Goal: Navigation & Orientation: Find specific page/section

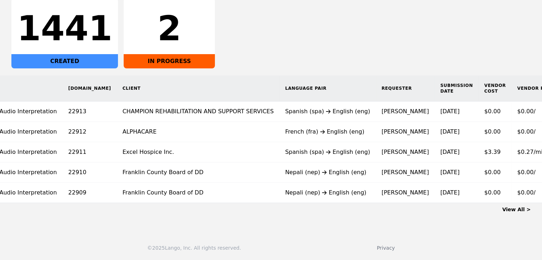
scroll to position [0, 60]
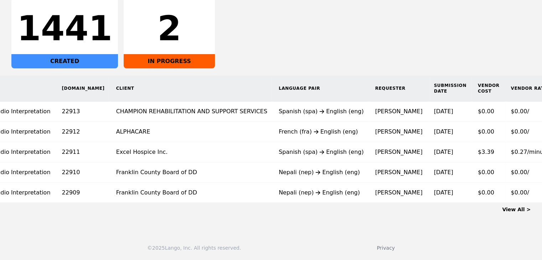
click at [519, 209] on link "View All >" at bounding box center [516, 210] width 28 height 6
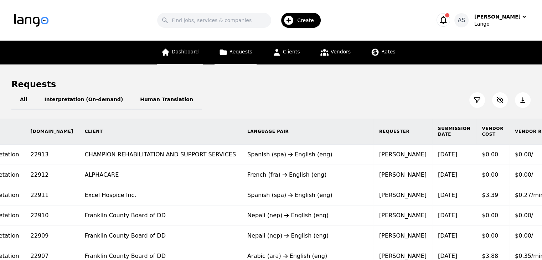
click at [199, 54] on span "Dashboard" at bounding box center [185, 52] width 27 height 6
